Goal: Transaction & Acquisition: Purchase product/service

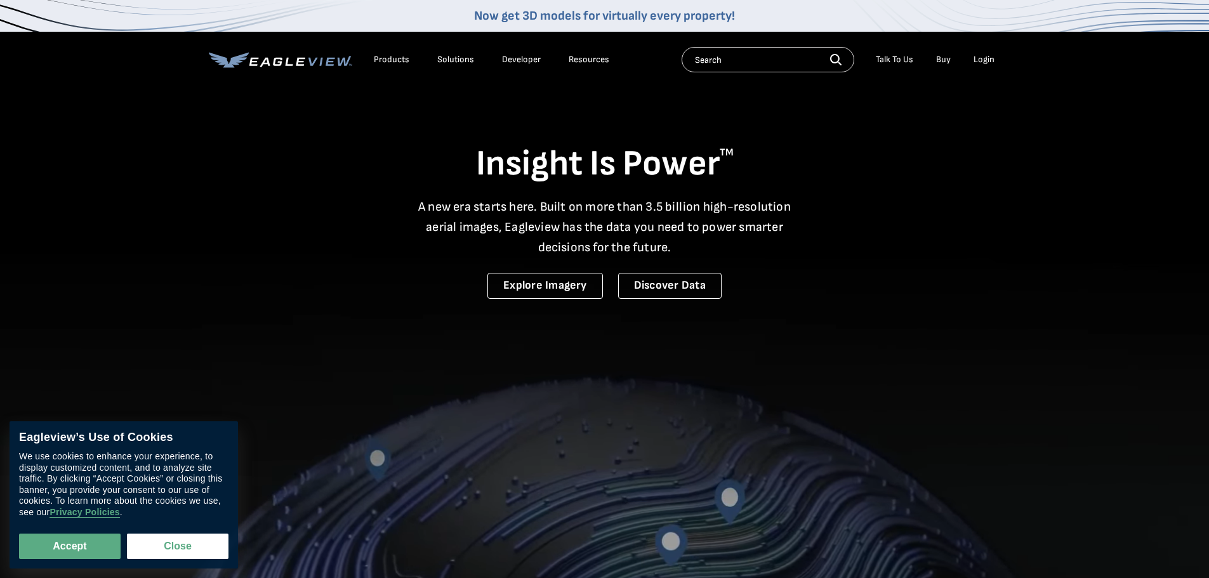
click at [984, 54] on div "Login" at bounding box center [984, 59] width 21 height 11
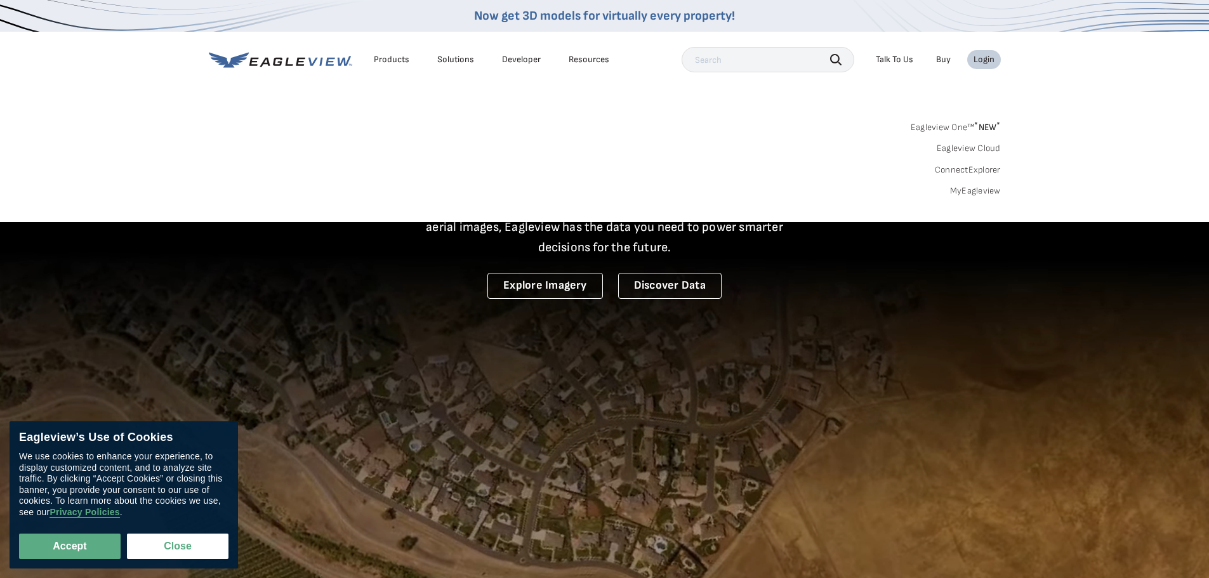
click at [974, 190] on link "MyEagleview" at bounding box center [975, 190] width 51 height 11
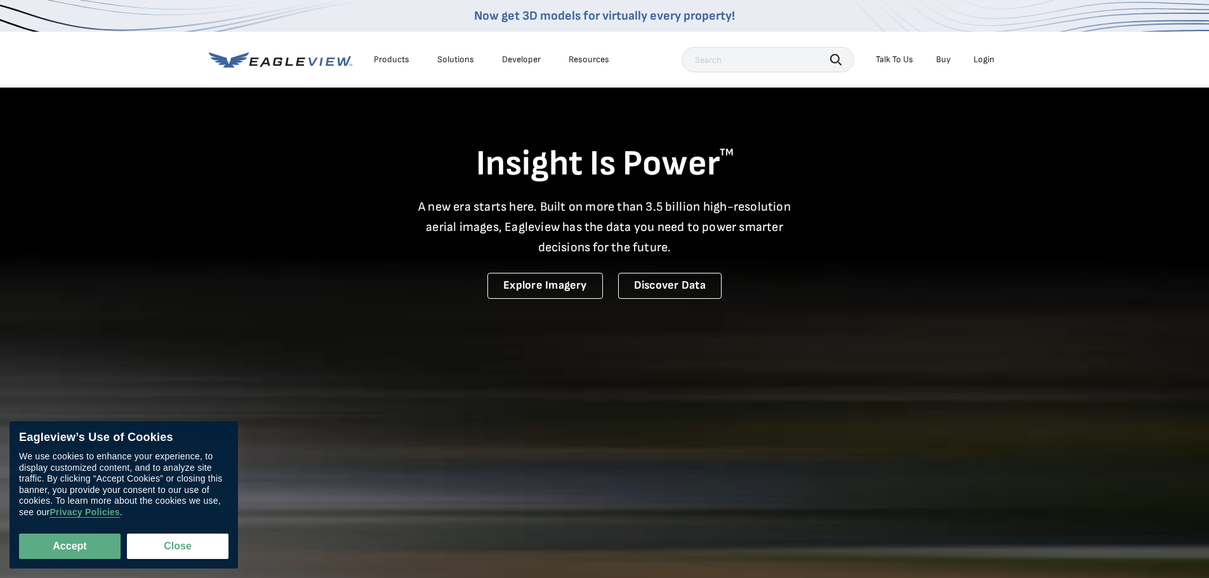
click at [987, 60] on div "Login" at bounding box center [984, 59] width 21 height 11
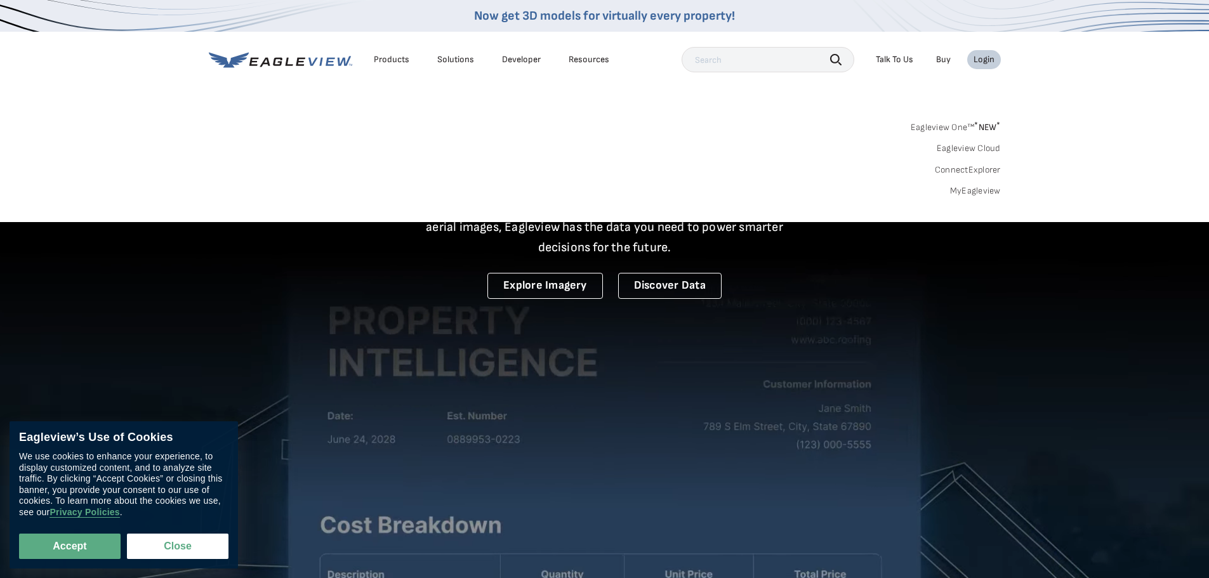
click at [960, 124] on link "Eagleview One™ * NEW *" at bounding box center [956, 125] width 90 height 15
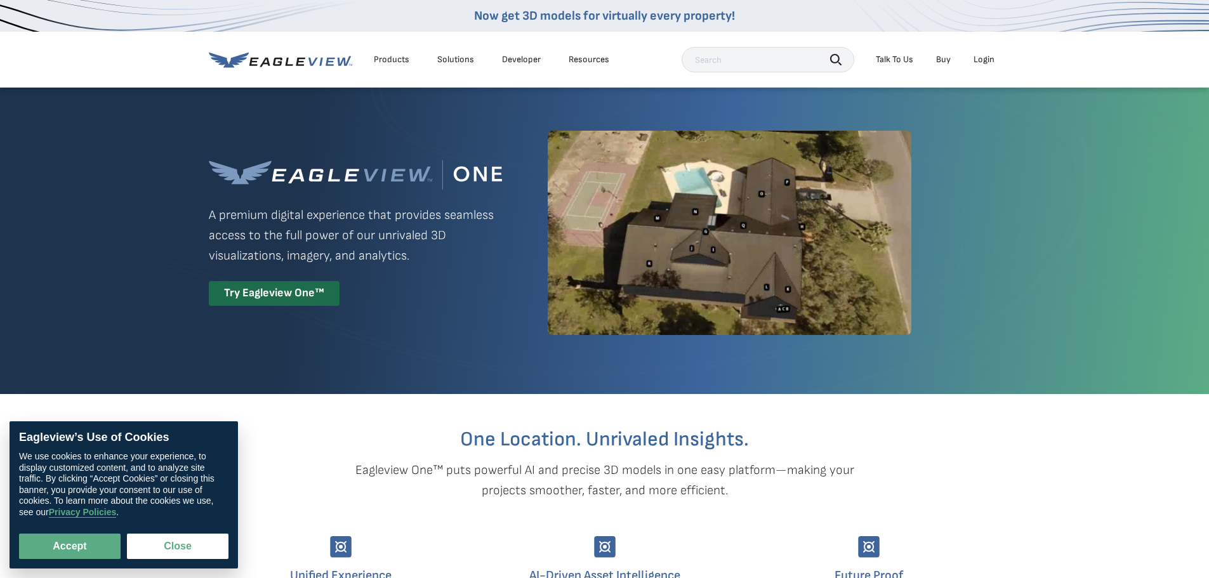
click at [986, 58] on div "Login" at bounding box center [984, 59] width 21 height 11
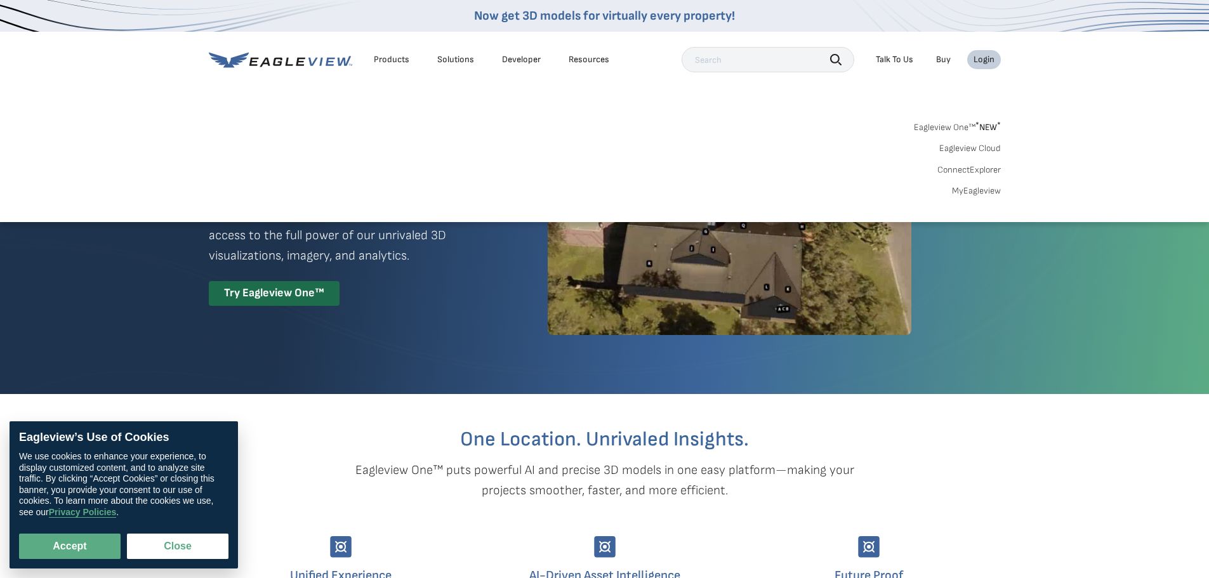
click at [979, 193] on link "MyEagleview" at bounding box center [976, 190] width 49 height 11
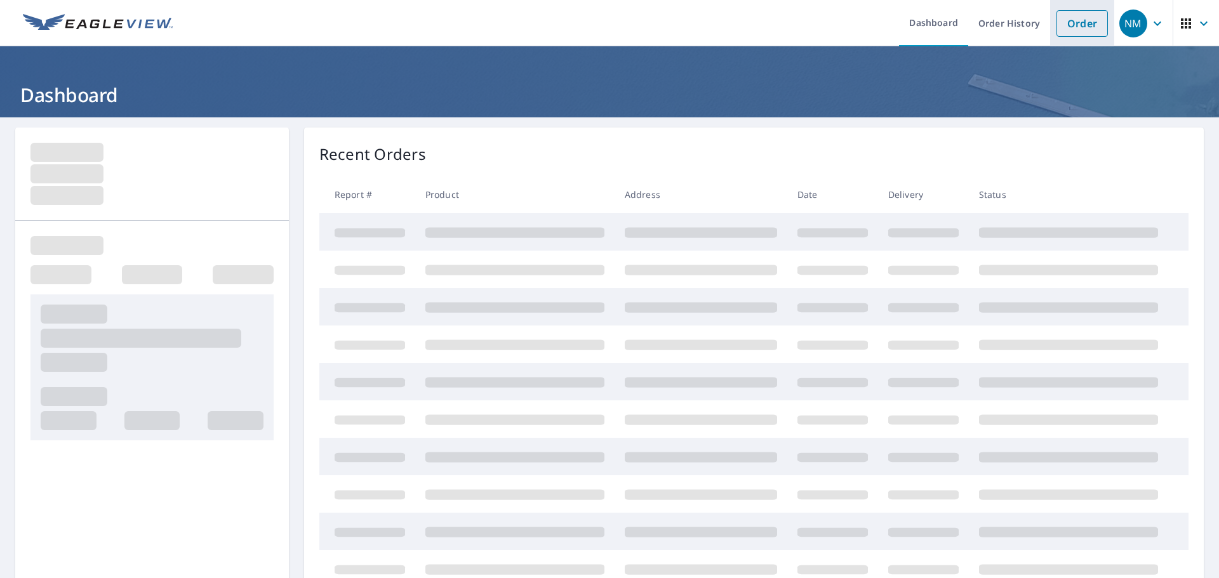
click at [1089, 24] on link "Order" at bounding box center [1081, 23] width 51 height 27
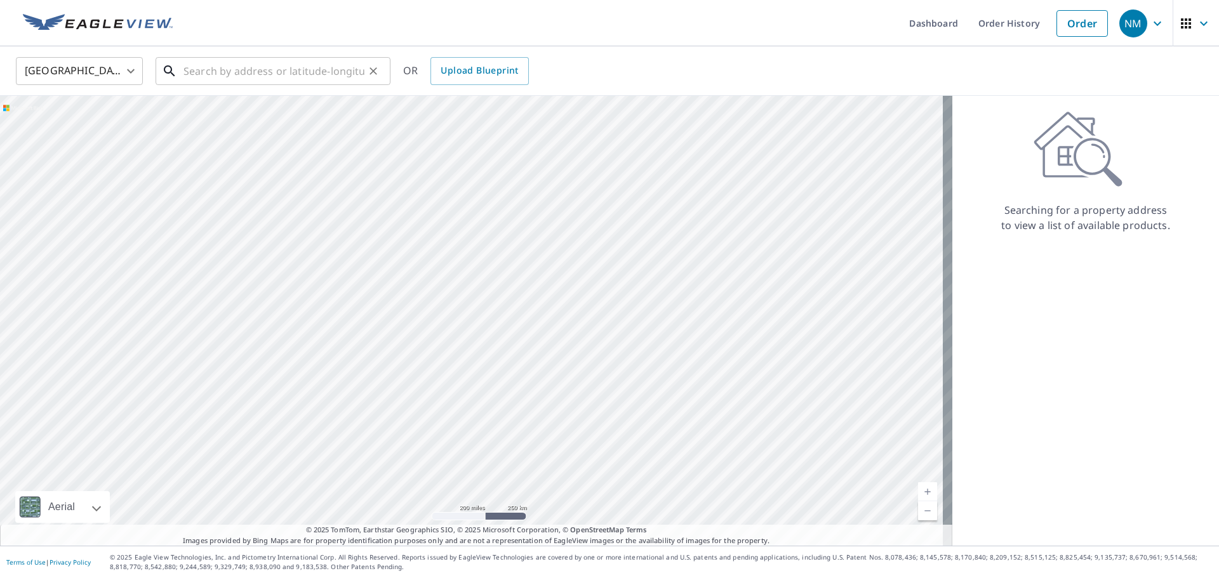
click at [291, 66] on input "text" at bounding box center [273, 71] width 181 height 36
click at [341, 63] on input "text" at bounding box center [273, 71] width 181 height 36
paste input "20486 John born rd pen valley ca 95946"
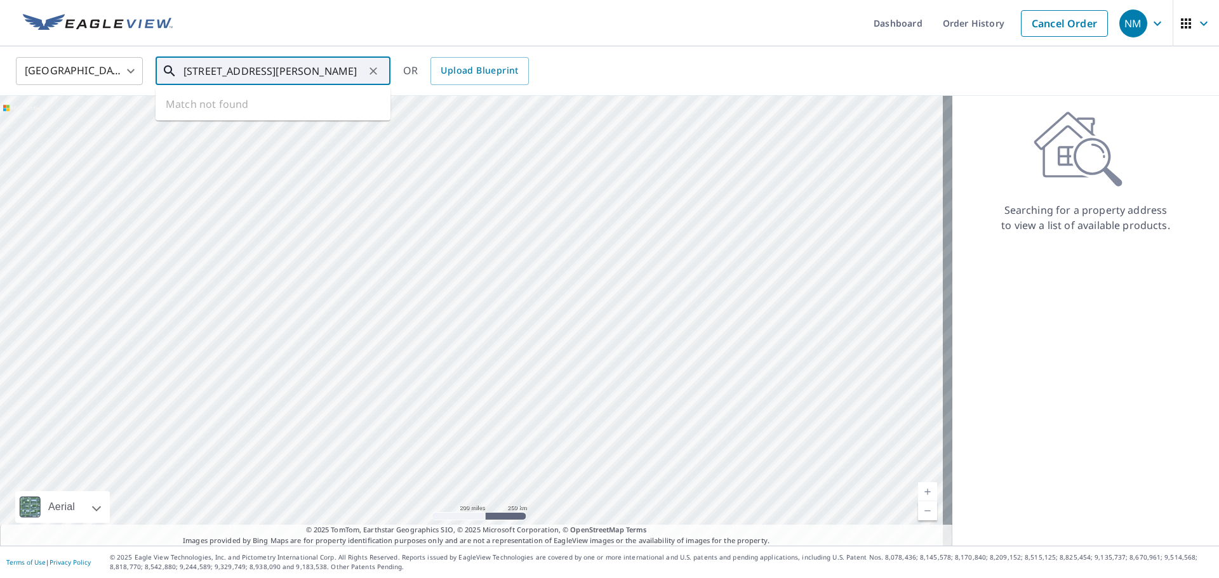
type input "20486 John born rd pen valley ca 95946"
click at [322, 76] on input "20486 John born rd pen valley ca 95946" at bounding box center [273, 71] width 181 height 36
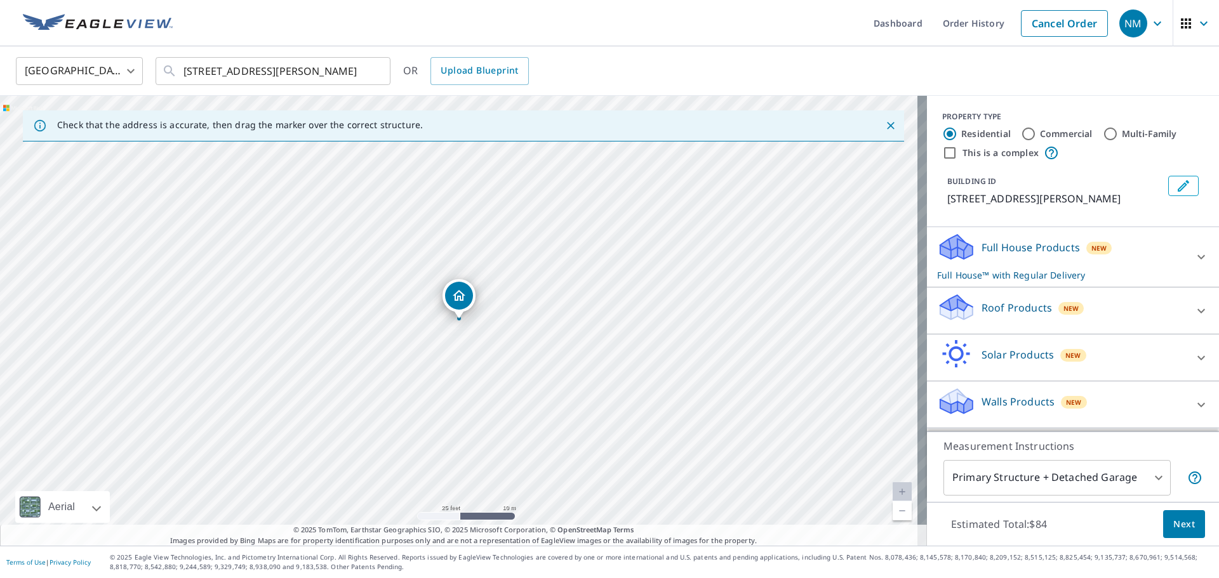
click at [1189, 319] on div at bounding box center [1201, 311] width 30 height 30
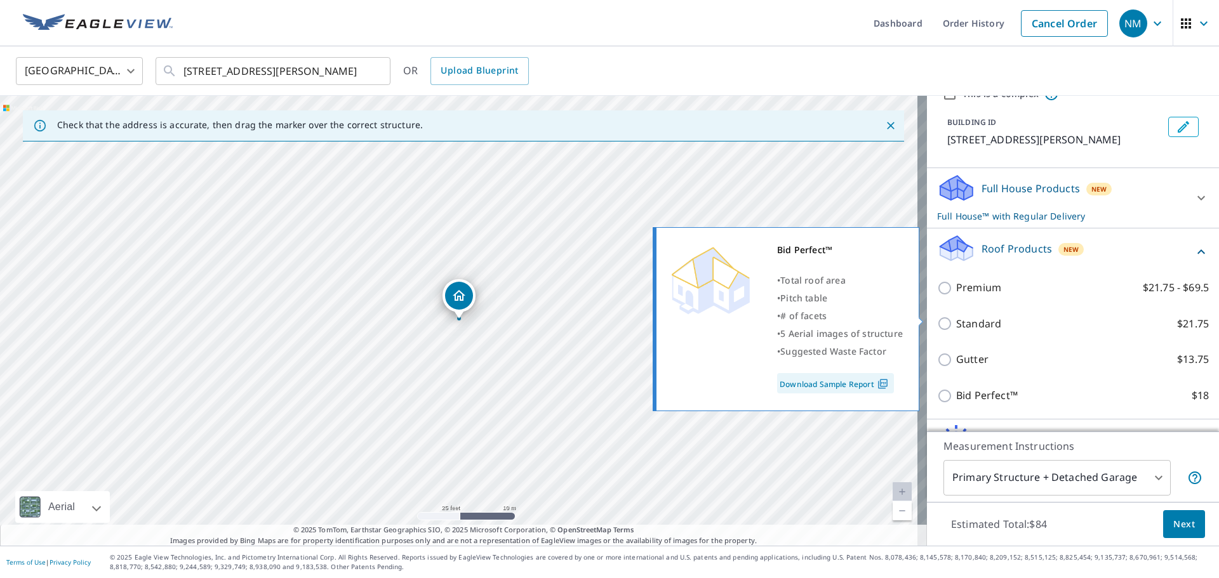
scroll to position [156, 0]
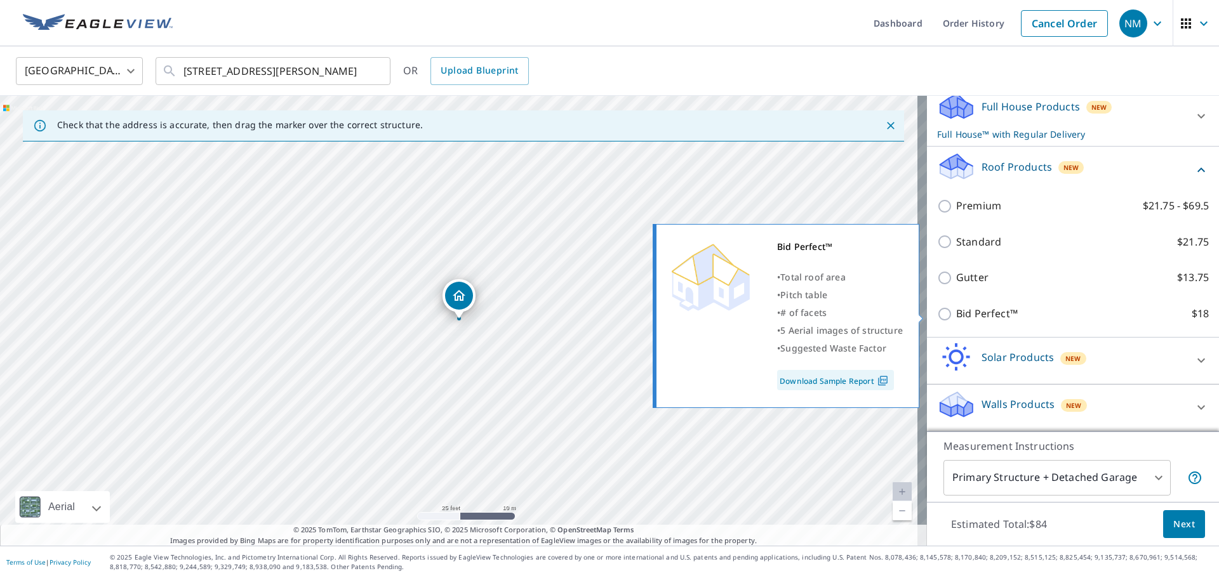
click at [1024, 314] on label "Bid Perfect™ $18" at bounding box center [1082, 314] width 253 height 16
click at [956, 314] on input "Bid Perfect™ $18" at bounding box center [946, 314] width 19 height 15
checkbox input "true"
checkbox input "false"
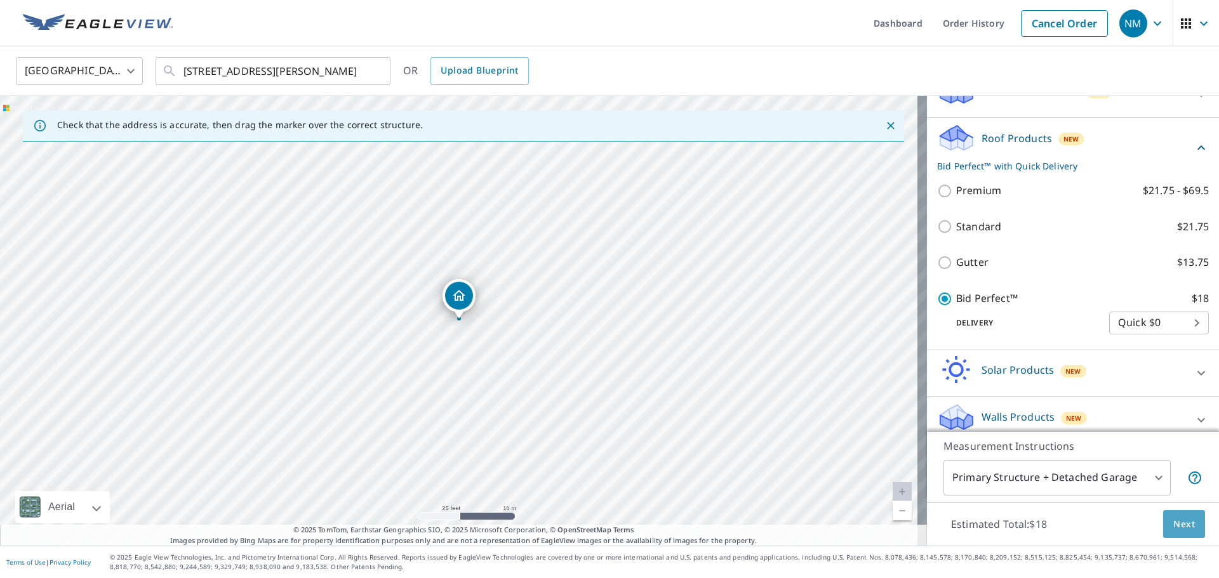
click at [1175, 519] on span "Next" at bounding box center [1184, 525] width 22 height 16
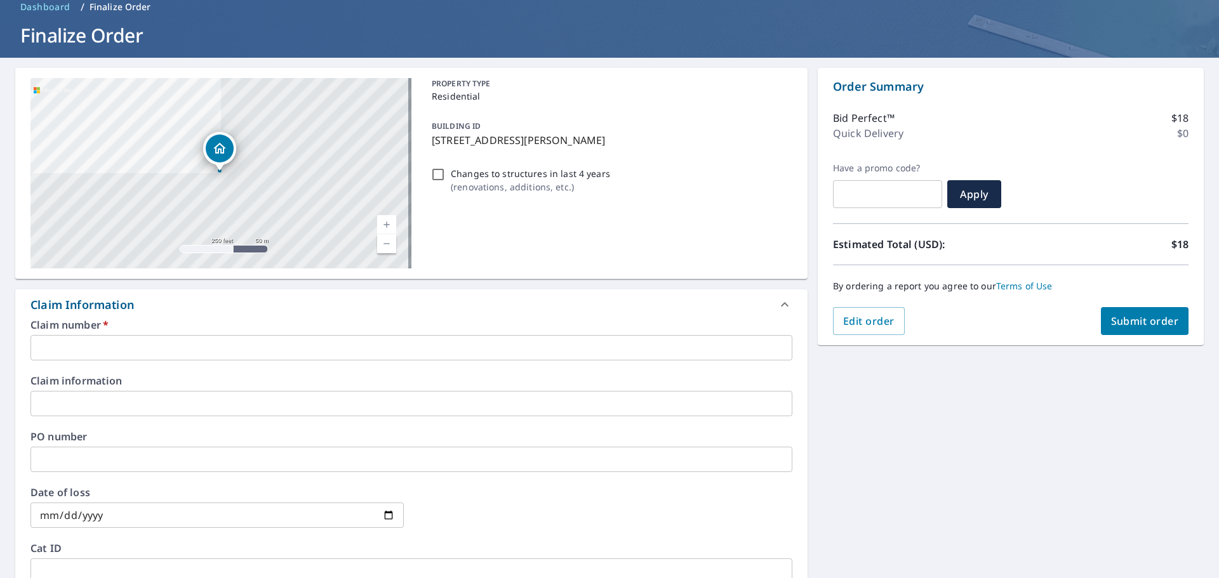
scroll to position [127, 0]
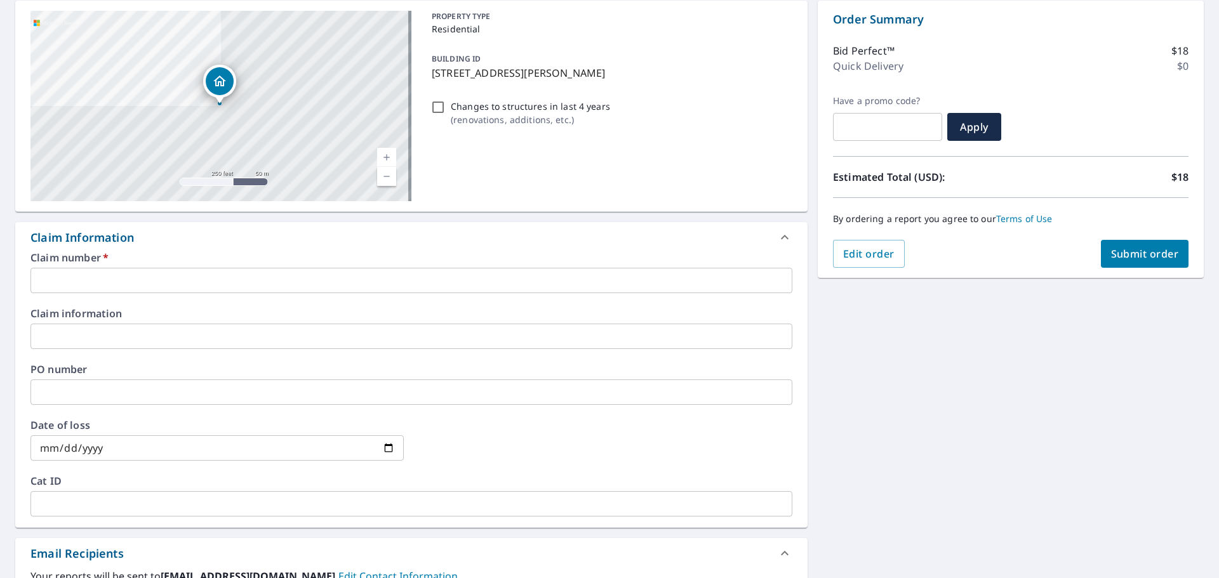
click at [126, 334] on input "text" at bounding box center [411, 336] width 762 height 25
click at [294, 286] on input "text" at bounding box center [411, 280] width 762 height 25
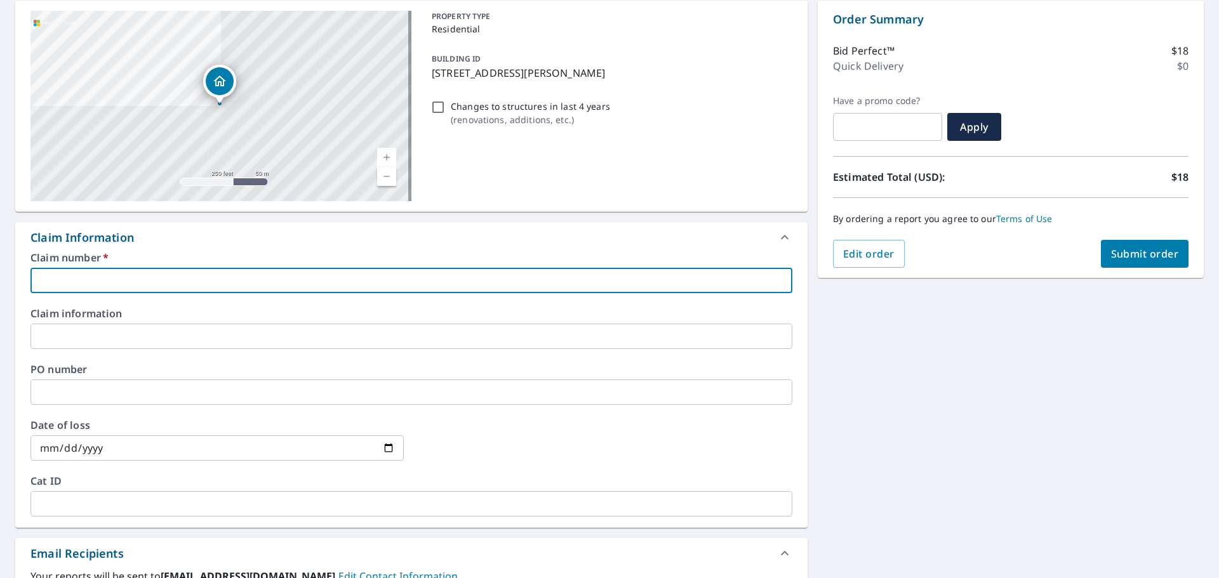
click at [226, 394] on input "text" at bounding box center [411, 392] width 762 height 25
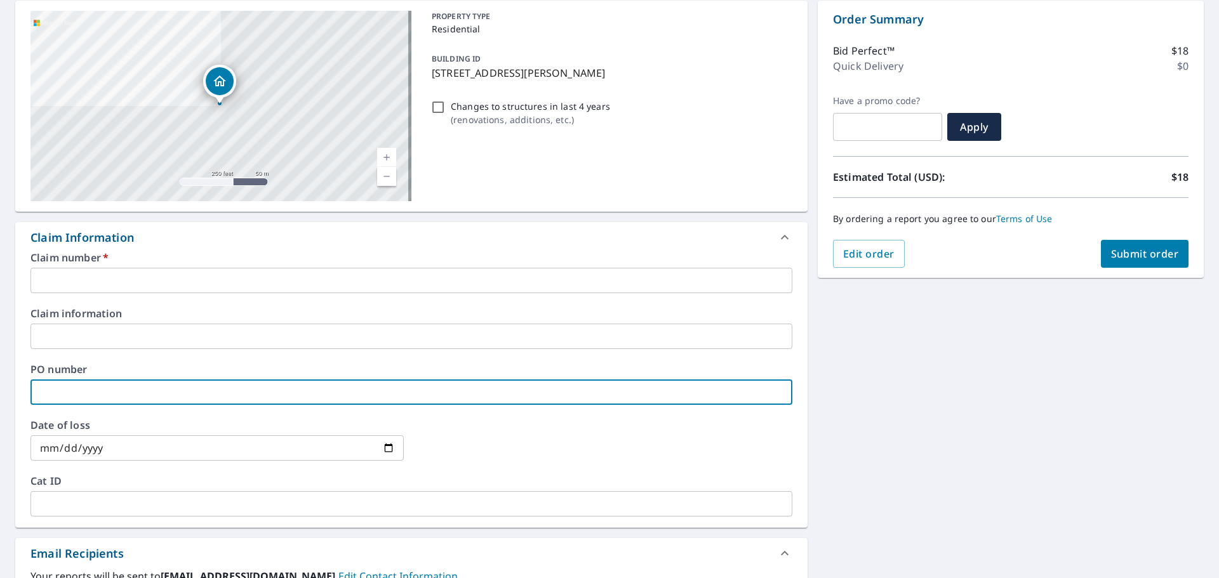
click at [204, 326] on input "text" at bounding box center [411, 336] width 762 height 25
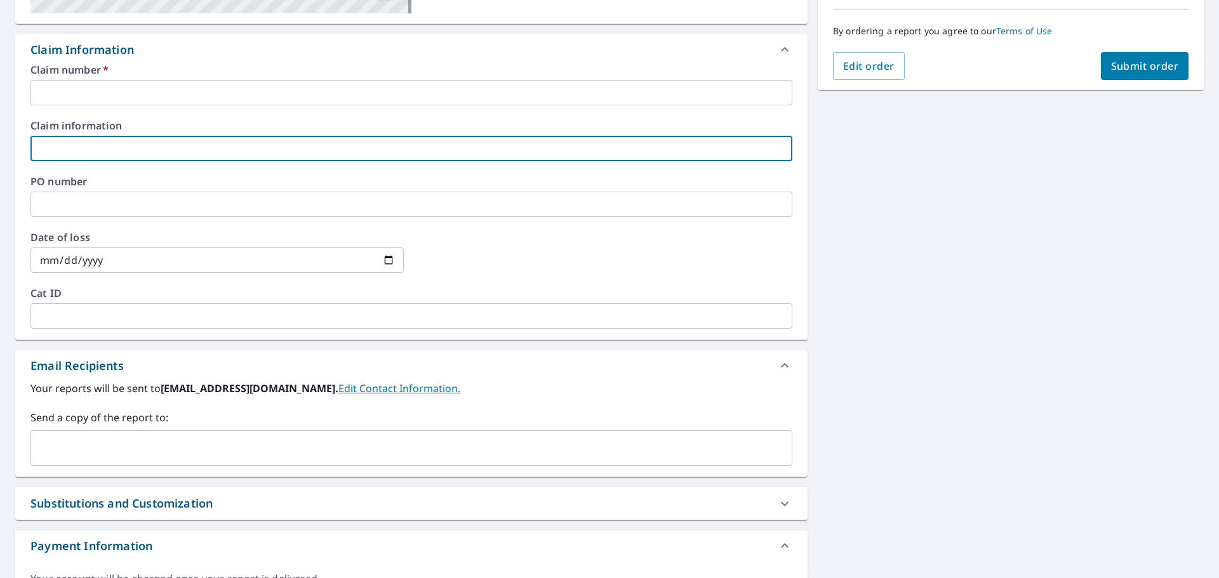
scroll to position [317, 0]
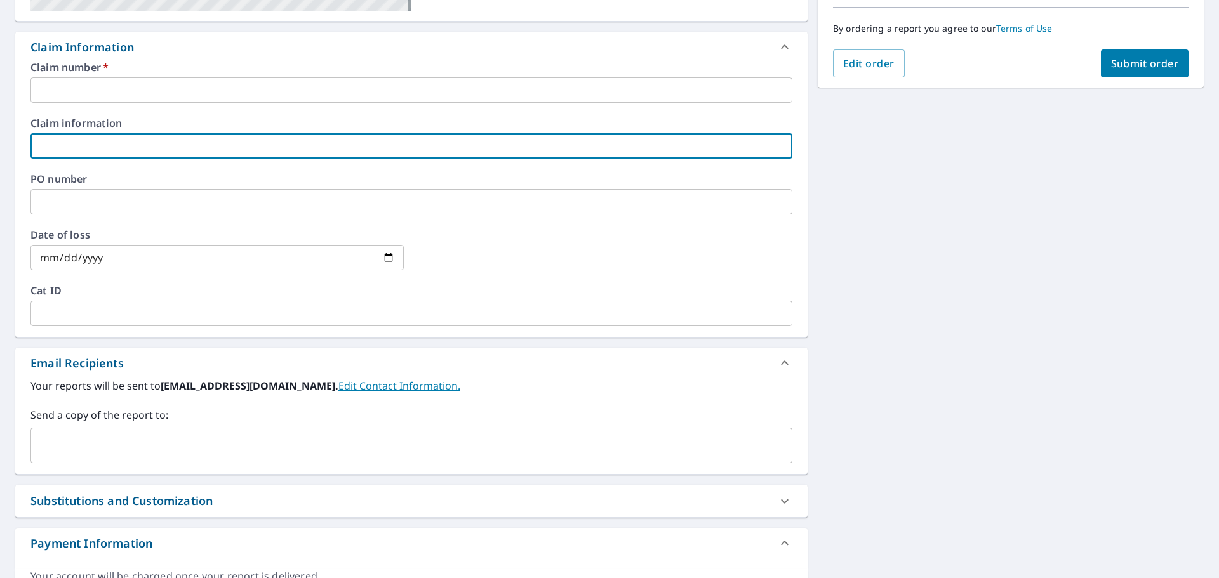
click at [154, 437] on input "text" at bounding box center [401, 446] width 731 height 24
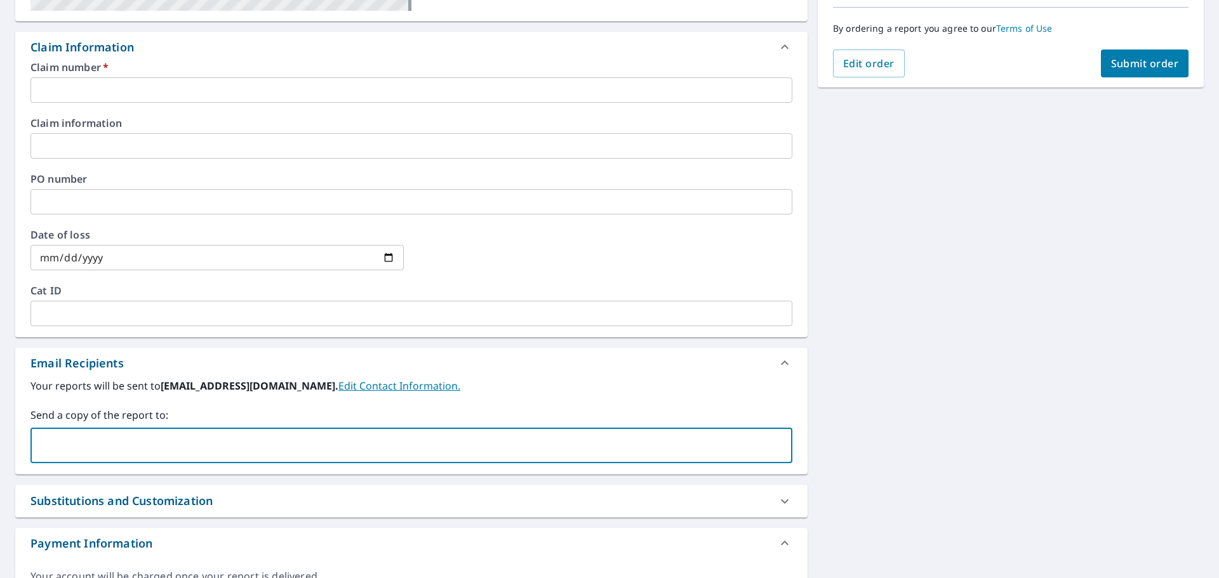
paste input "Richard.Hunt@dabella.us"
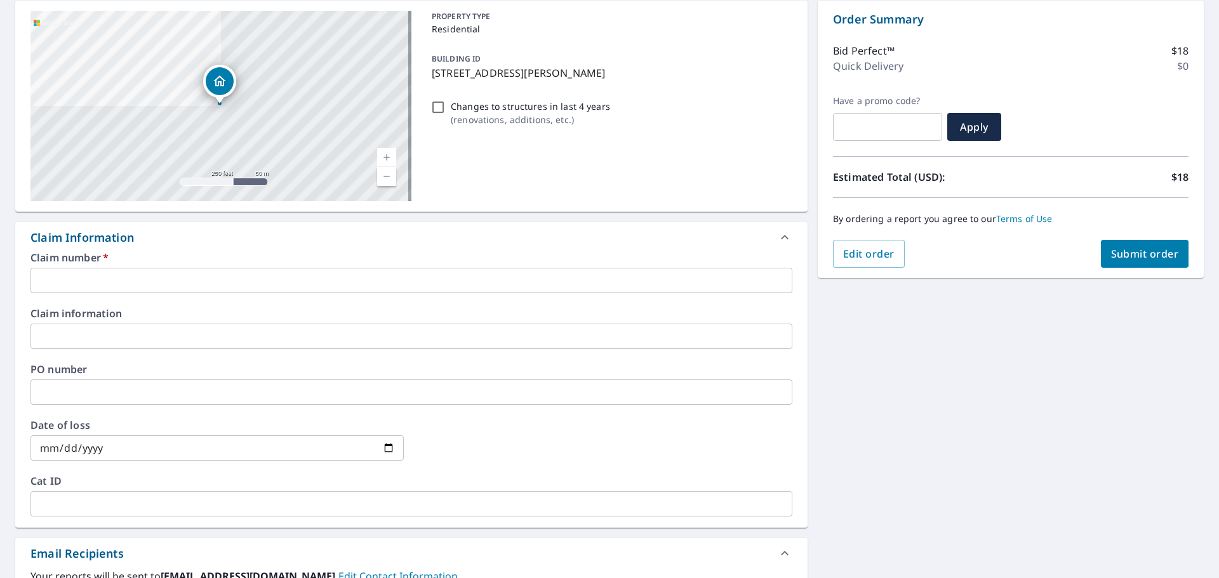
type input "Richard.Hunt@dabella.us"
checkbox input "true"
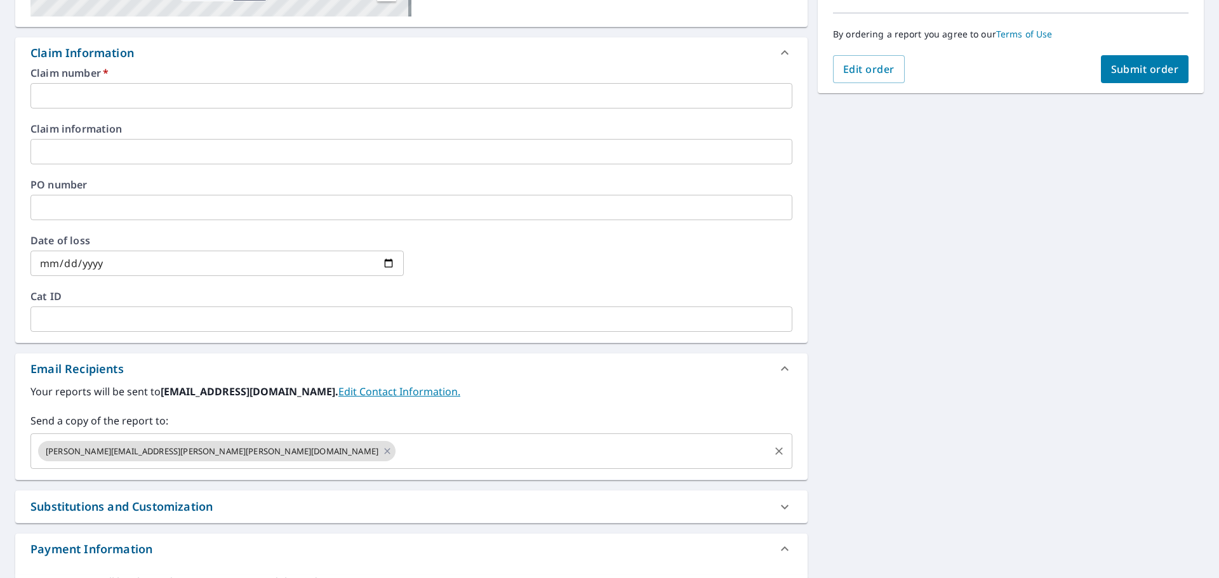
scroll to position [317, 0]
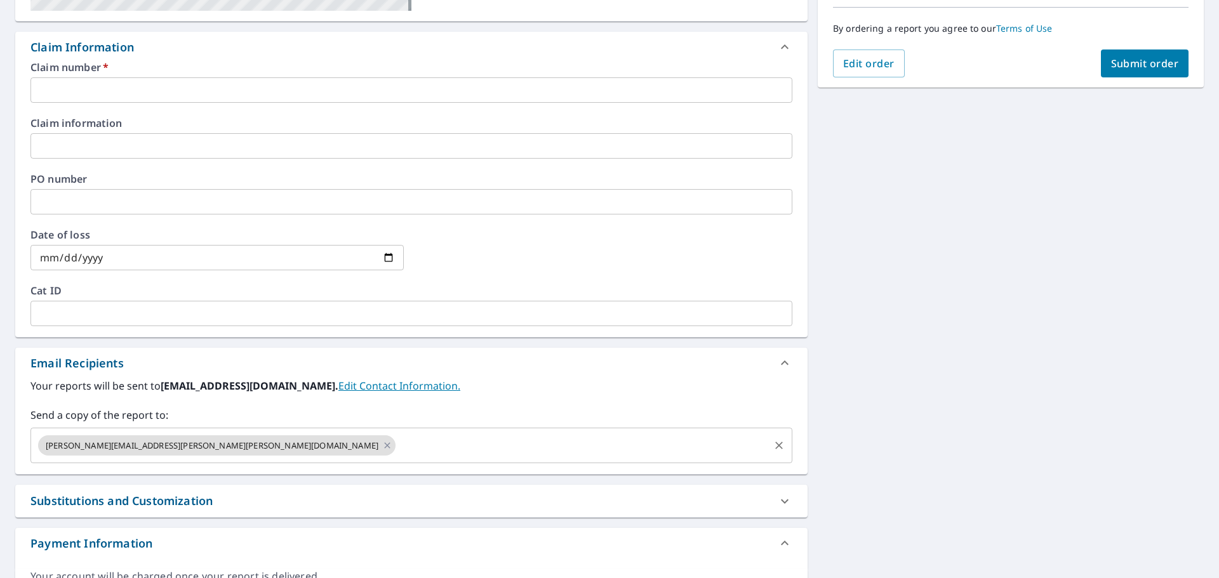
click at [397, 453] on input "text" at bounding box center [582, 446] width 370 height 24
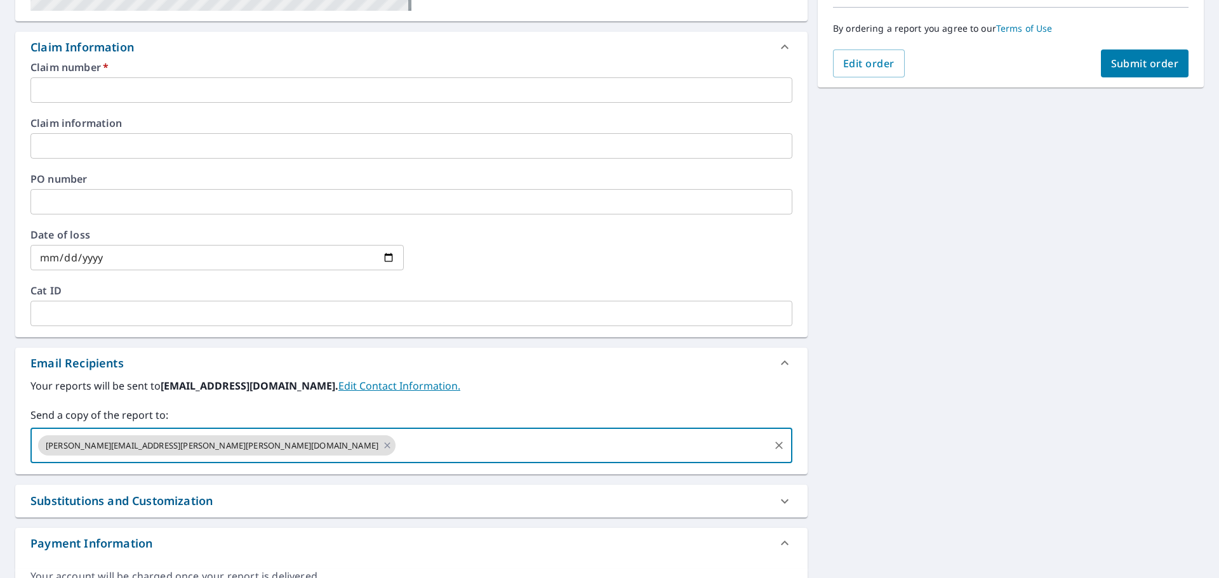
paste input "Richard.Hunt@dabella.us"
type input "Richard.Hunt@dabella.us"
checkbox input "true"
paste input "Richard.Hunt@dabella.us"
type input "Richard.Hunt@dabella.us"
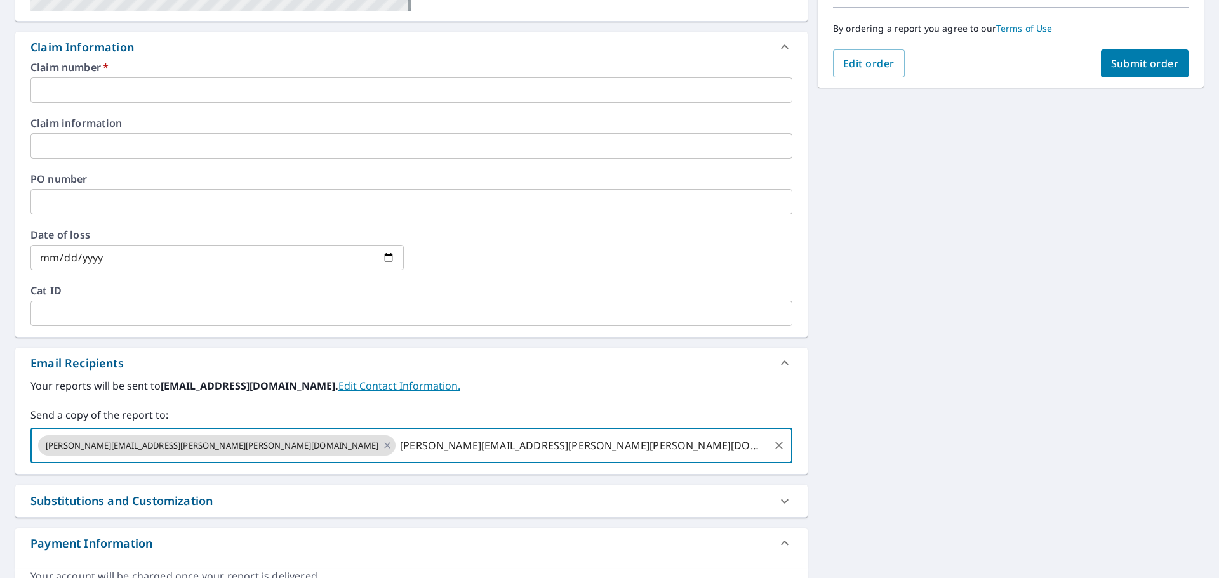
checkbox input "true"
click at [314, 419] on label "Send a copy of the report to:" at bounding box center [411, 414] width 762 height 15
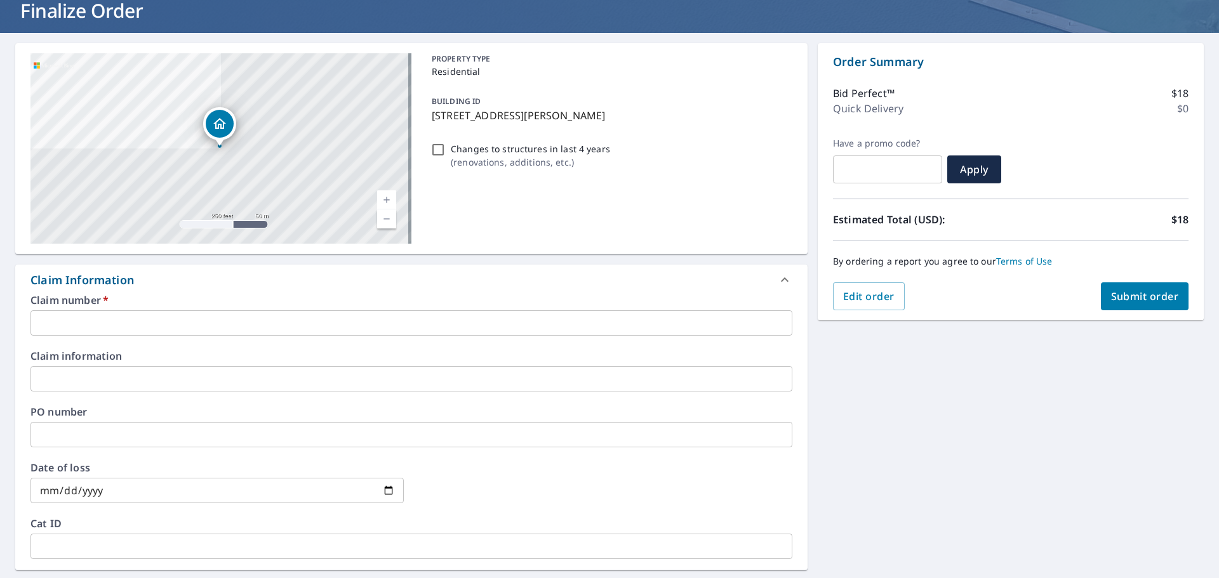
scroll to position [0, 0]
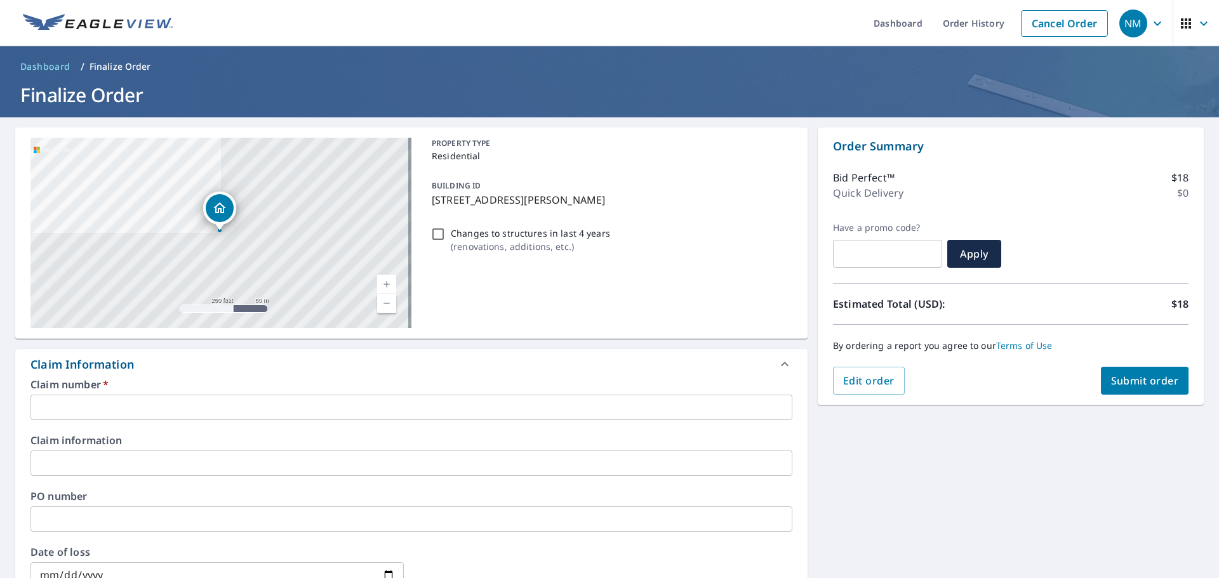
click at [175, 405] on input "text" at bounding box center [411, 407] width 762 height 25
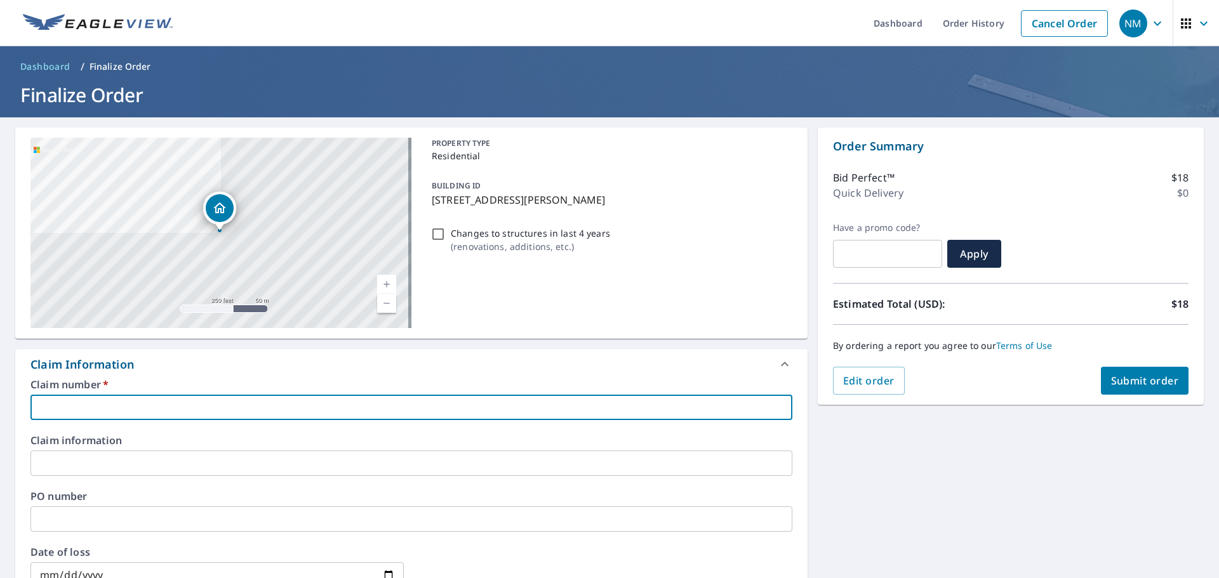
type input "S"
checkbox input "true"
type input "SD"
checkbox input "true"
type input "SDO"
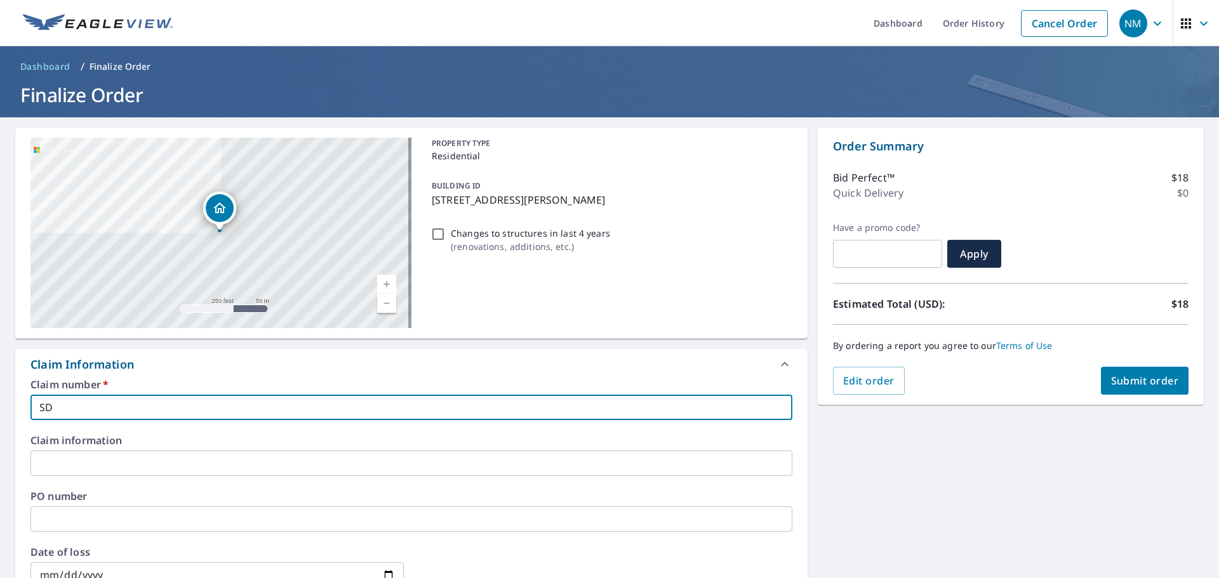
checkbox input "true"
type input "SDO"
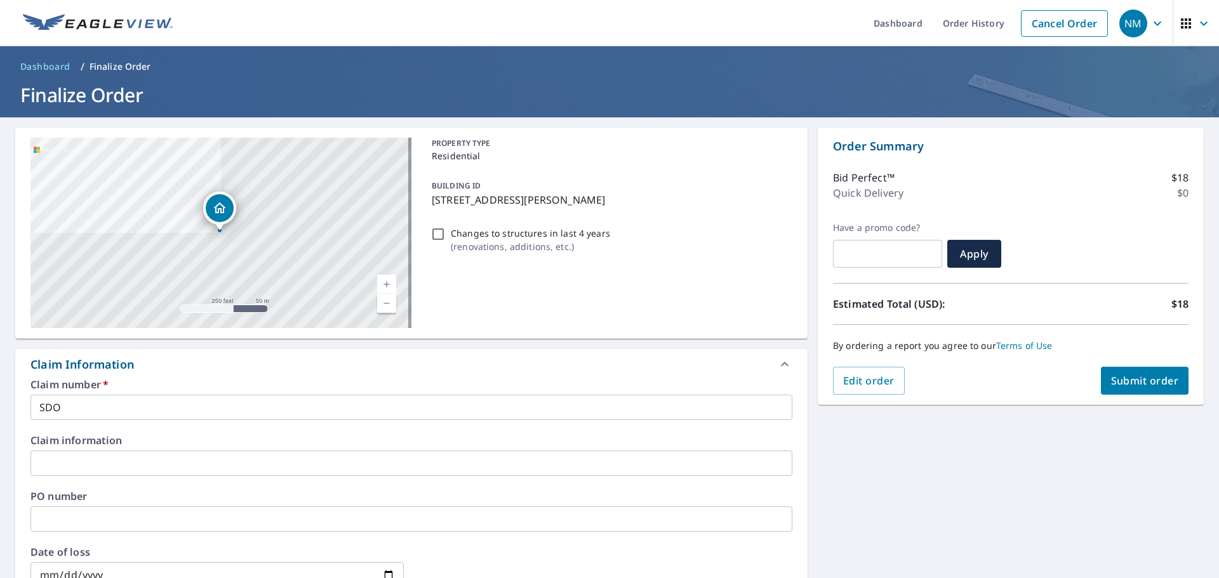
drag, startPoint x: 654, startPoint y: 195, endPoint x: 426, endPoint y: 200, distance: 227.9
click at [427, 200] on div "BUILDING ID 20486 John Born Rd, Penn Valley, CA, 95946" at bounding box center [610, 193] width 366 height 40
checkbox input "true"
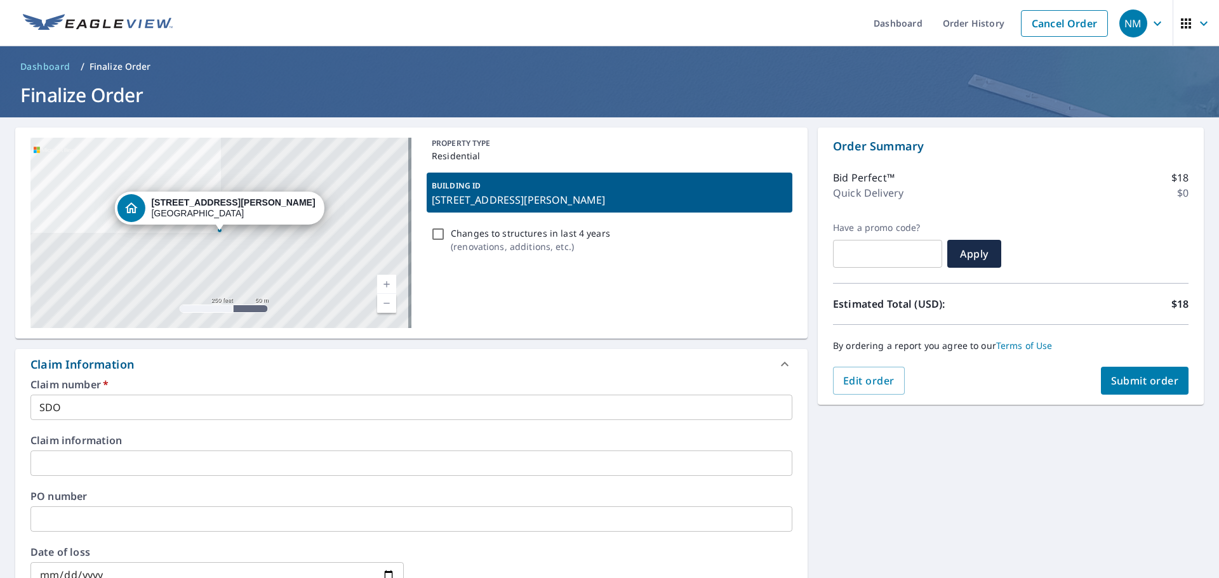
copy p "20486 John Born Rd, Penn Valley, CA, 95946"
click at [117, 414] on input "SDO" at bounding box center [411, 407] width 762 height 25
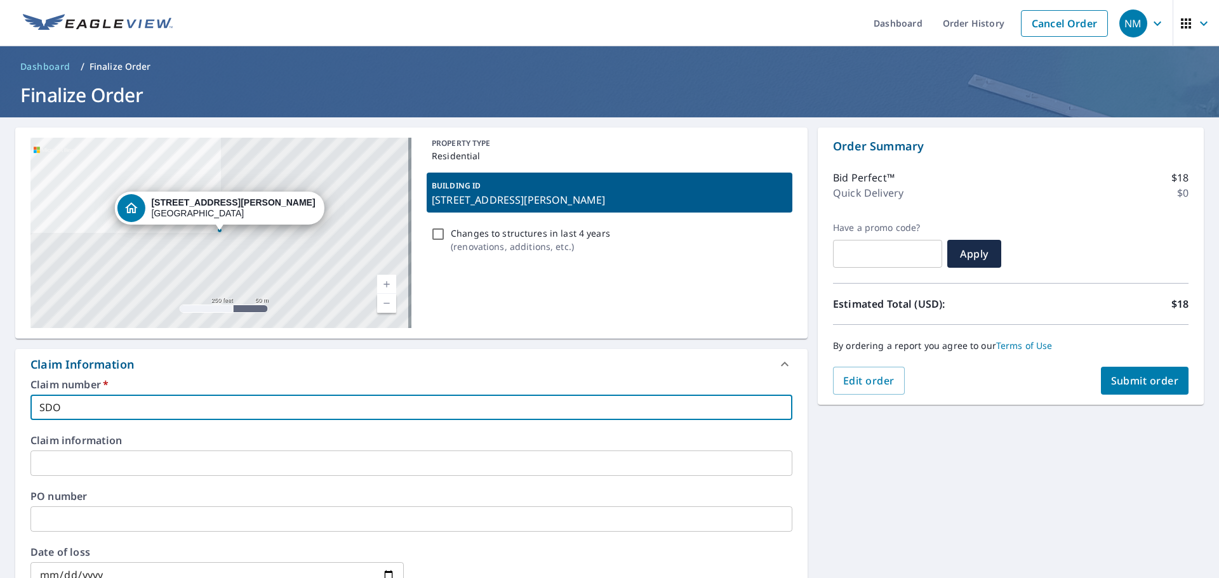
type input "SD"
checkbox input "true"
type input "S"
checkbox input "true"
type input "SC"
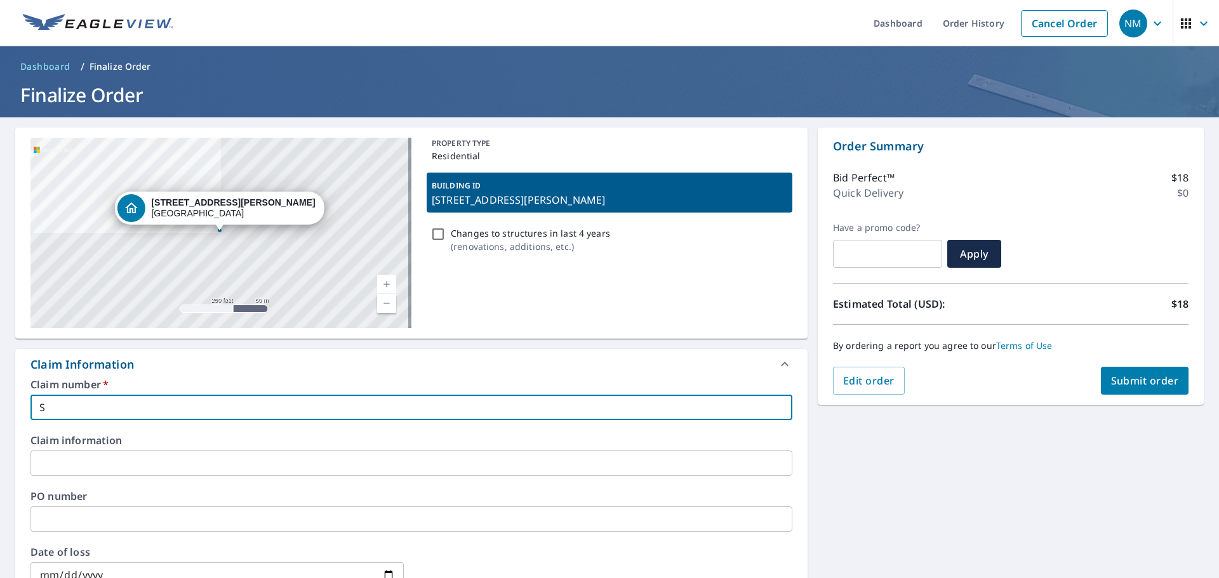
checkbox input "true"
type input "SCM"
checkbox input "true"
type input "SCM"
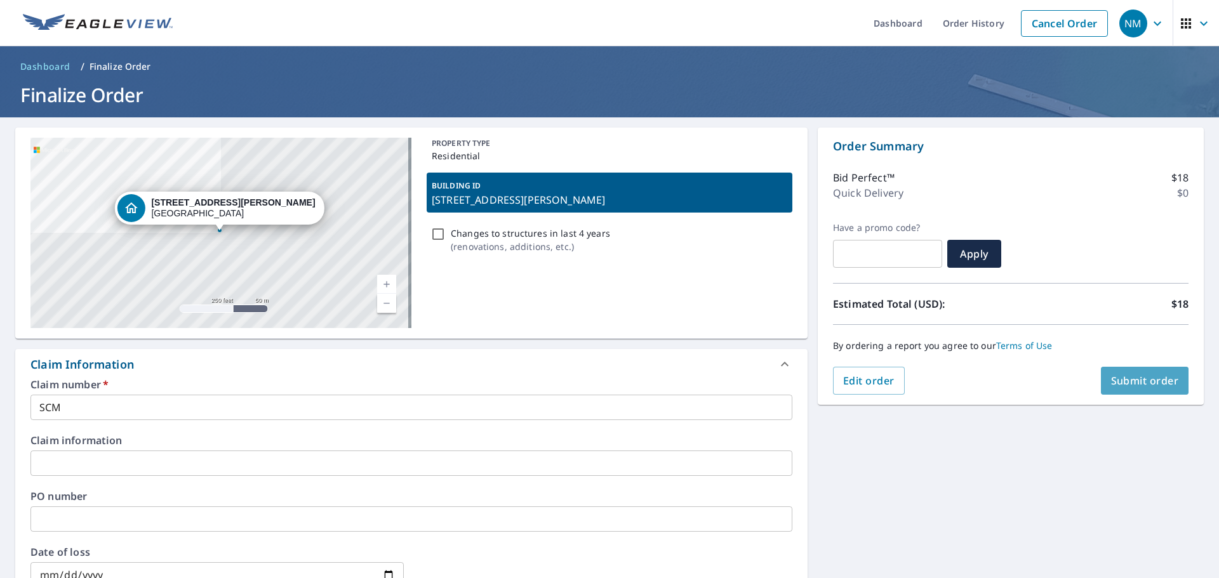
click at [1132, 373] on button "Submit order" at bounding box center [1145, 381] width 88 height 28
checkbox input "true"
